Goal: Find specific page/section

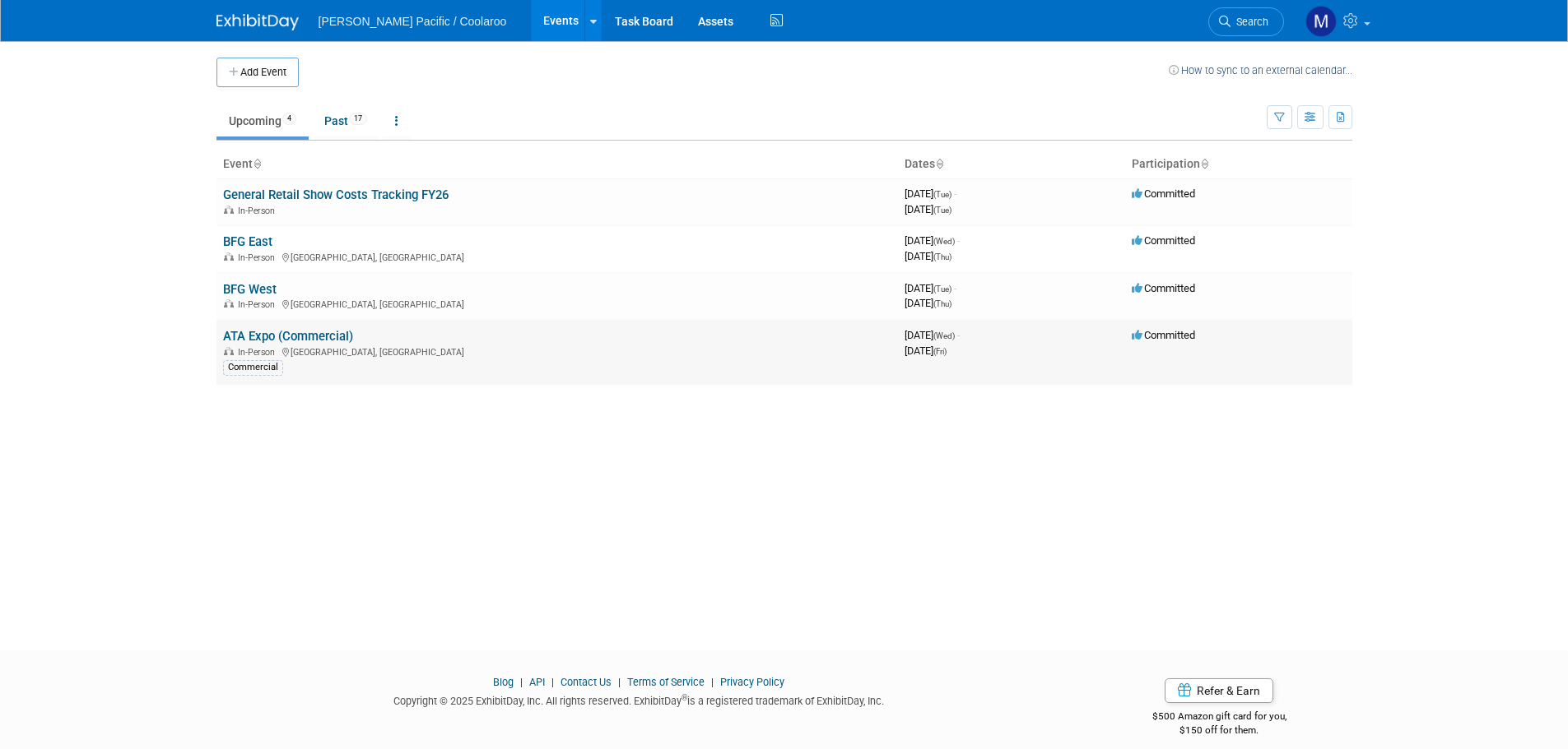
click at [296, 338] on link "ATA Expo (Commercial)" at bounding box center [288, 337] width 130 height 15
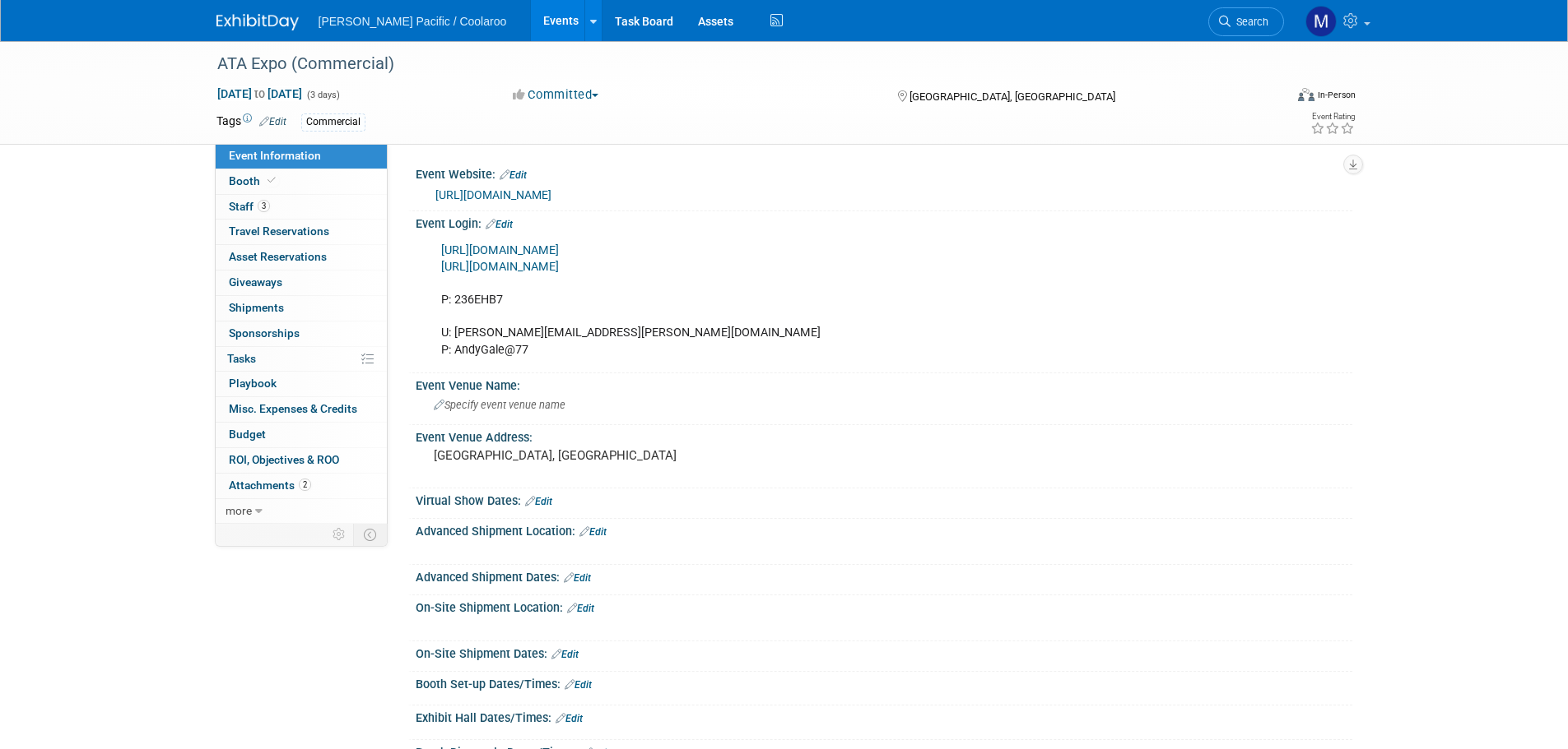
click at [559, 268] on link "[URL][DOMAIN_NAME]" at bounding box center [500, 267] width 117 height 14
drag, startPoint x: 579, startPoint y: 332, endPoint x: 455, endPoint y: 334, distance: 124.0
click at [455, 334] on div "[URL][DOMAIN_NAME] [URL][DOMAIN_NAME] P: 236EHB7 U: [PERSON_NAME][EMAIL_ADDRESS…" at bounding box center [801, 301] width 742 height 132
click at [468, 331] on div "[URL][DOMAIN_NAME] [URL][DOMAIN_NAME] P: 236EHB7 U: [PERSON_NAME][EMAIL_ADDRESS…" at bounding box center [801, 301] width 742 height 132
drag, startPoint x: 455, startPoint y: 335, endPoint x: 609, endPoint y: 333, distance: 154.0
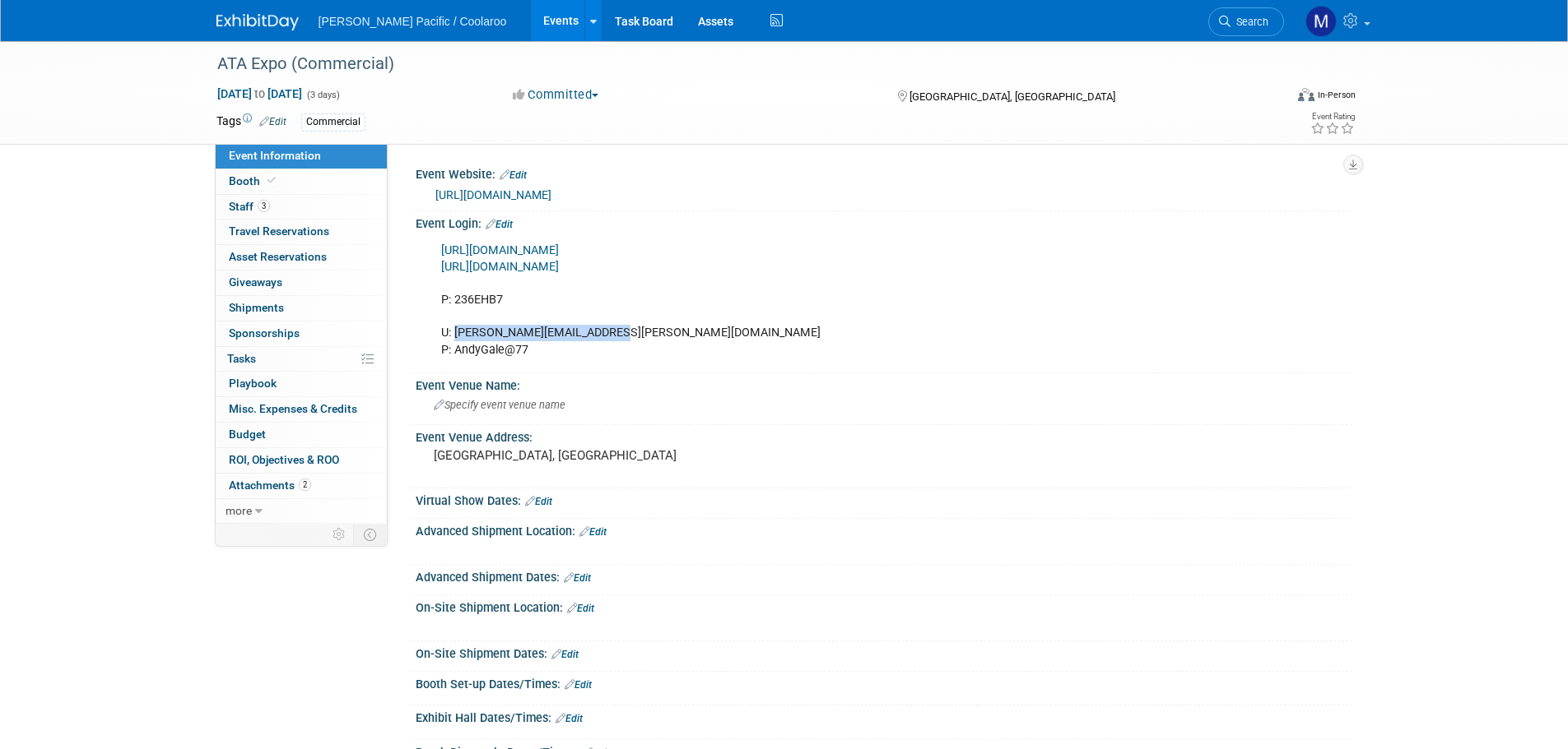
click at [609, 333] on div "[URL][DOMAIN_NAME] [URL][DOMAIN_NAME] P: 236EHB7 U: [PERSON_NAME][EMAIL_ADDRESS…" at bounding box center [801, 301] width 742 height 132
copy div "[PERSON_NAME][EMAIL_ADDRESS][PERSON_NAME][DOMAIN_NAME]"
click at [484, 349] on div "[URL][DOMAIN_NAME] [URL][DOMAIN_NAME] P: 236EHB7 U: [PERSON_NAME][EMAIL_ADDRESS…" at bounding box center [801, 301] width 742 height 132
click at [521, 349] on div "[URL][DOMAIN_NAME] [URL][DOMAIN_NAME] P: 236EHB7 U: [PERSON_NAME][EMAIL_ADDRESS…" at bounding box center [801, 301] width 742 height 132
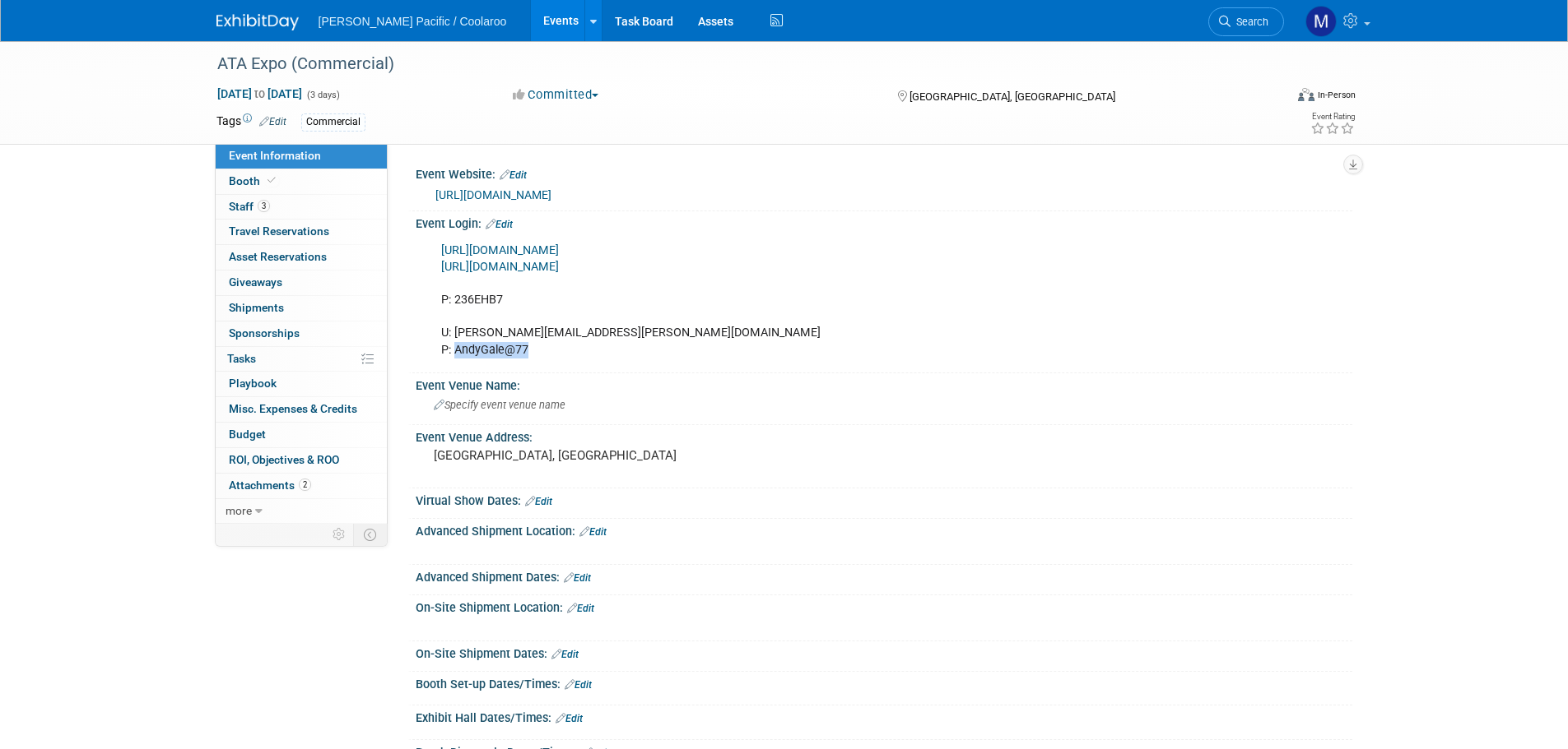
drag, startPoint x: 543, startPoint y: 350, endPoint x: 457, endPoint y: 351, distance: 86.0
click at [457, 351] on div "[URL][DOMAIN_NAME] [URL][DOMAIN_NAME] P: 236EHB7 U: [PERSON_NAME][EMAIL_ADDRESS…" at bounding box center [801, 301] width 742 height 132
copy div "AndyGale@77"
